Goal: Navigation & Orientation: Find specific page/section

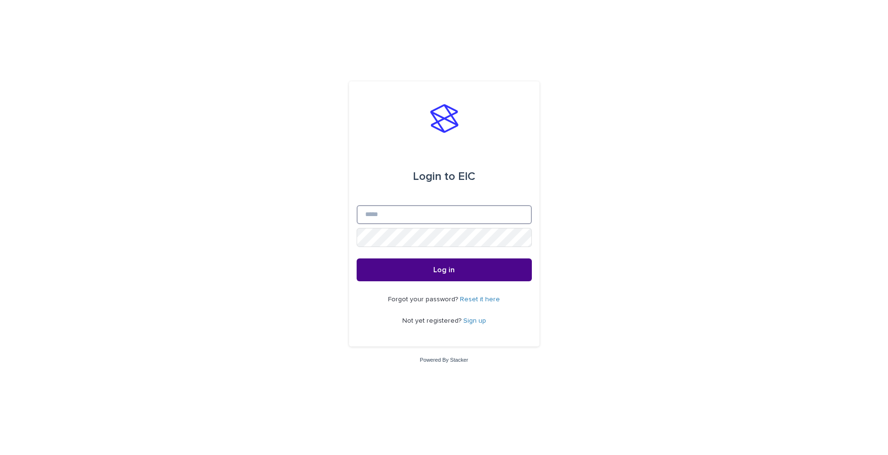
type input "**********"
click at [484, 283] on div "Forgot your password? Reset it here Not yet registered? Sign up" at bounding box center [443, 310] width 175 height 58
click at [482, 276] on button "Log in" at bounding box center [443, 269] width 175 height 23
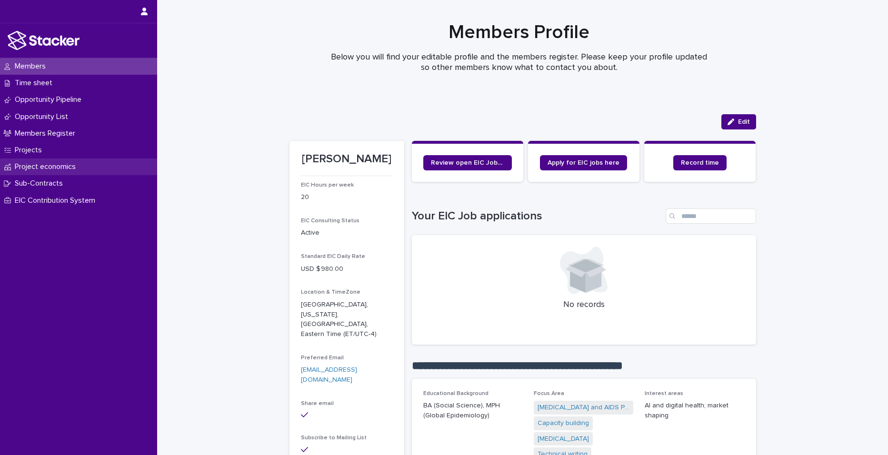
click at [52, 163] on p "Project economics" at bounding box center [47, 166] width 72 height 9
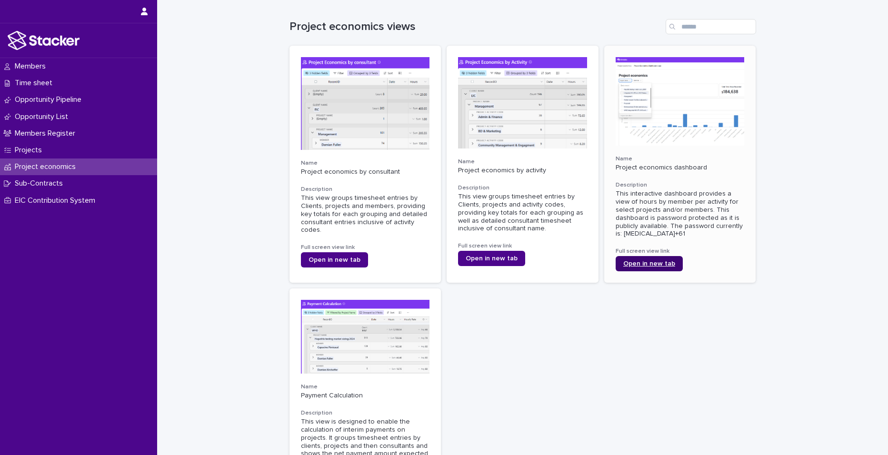
click at [657, 268] on link "Open in new tab" at bounding box center [648, 263] width 67 height 15
click at [41, 83] on p "Time sheet" at bounding box center [35, 83] width 49 height 9
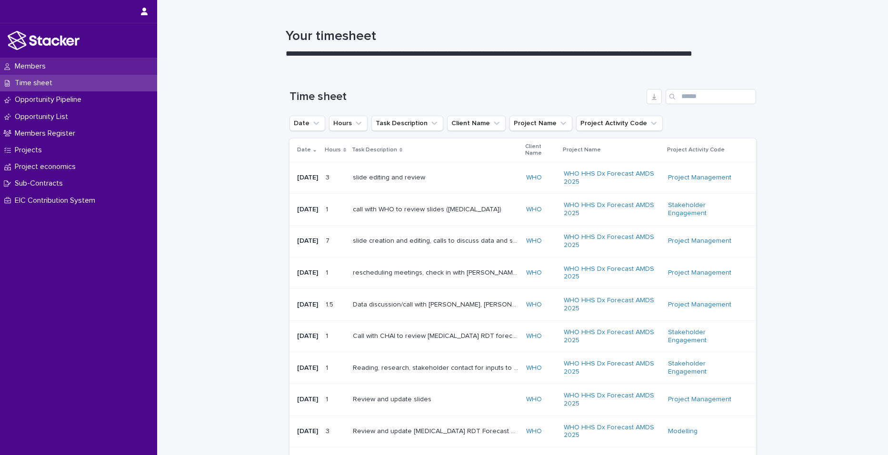
click at [37, 63] on p "Members" at bounding box center [32, 66] width 42 height 9
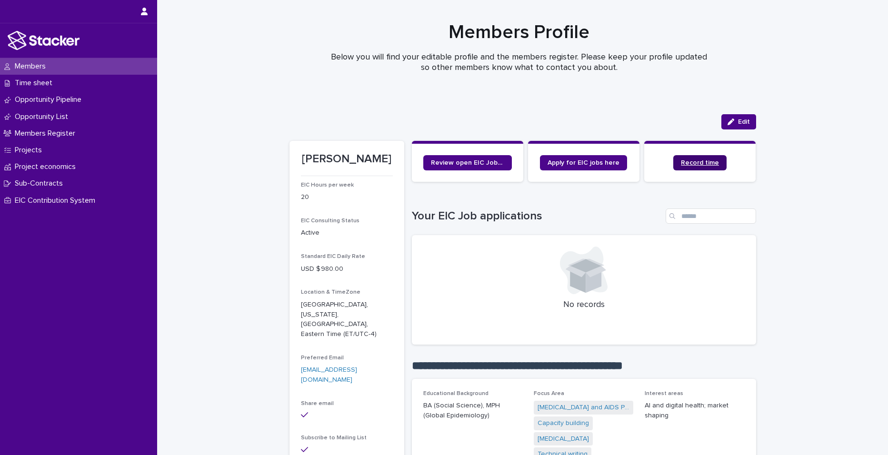
click at [690, 167] on link "Record time" at bounding box center [699, 162] width 53 height 15
click at [43, 167] on p "Project economics" at bounding box center [47, 166] width 72 height 9
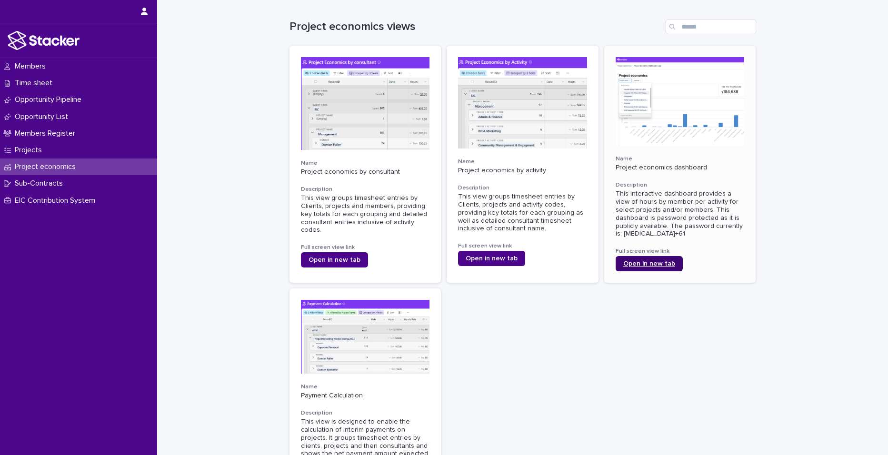
click at [640, 262] on span "Open in new tab" at bounding box center [649, 263] width 52 height 7
